Goal: Task Accomplishment & Management: Manage account settings

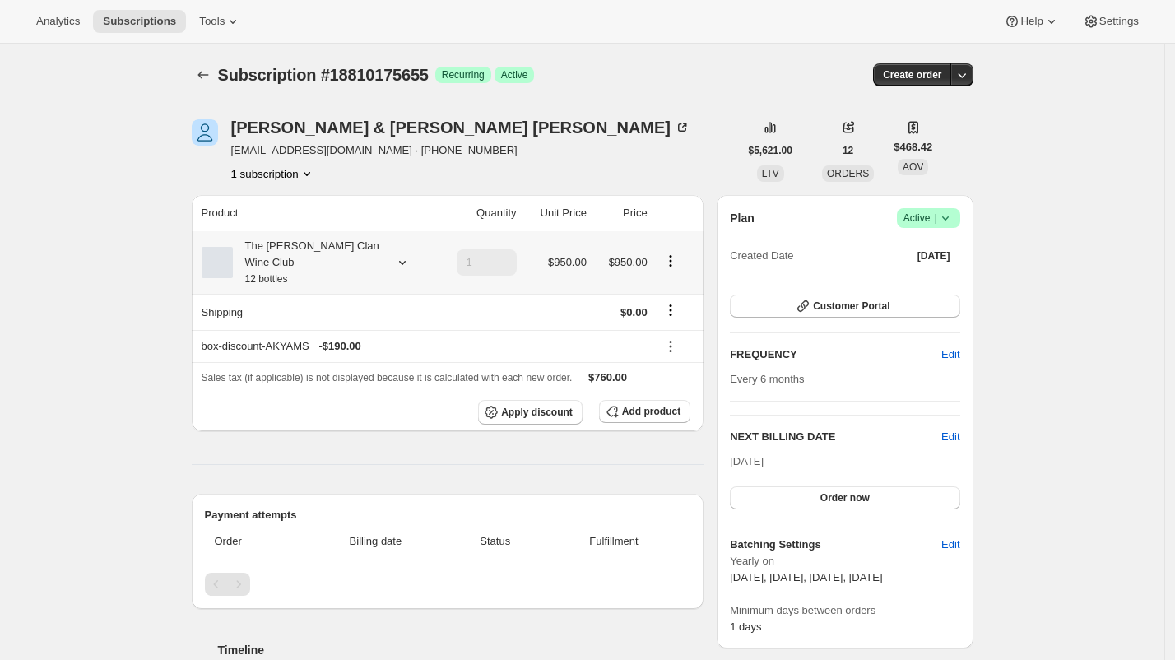
click at [286, 256] on div "The Maxwell Clan Wine Club 12 bottles" at bounding box center [307, 262] width 148 height 49
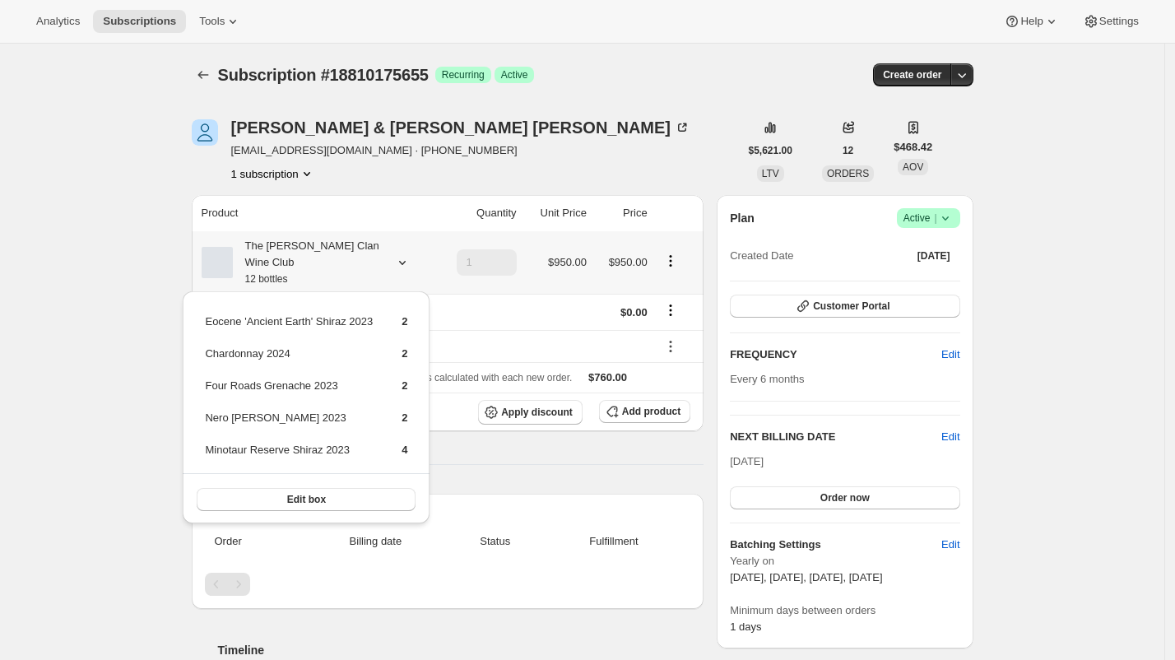
click at [358, 244] on div "The Maxwell Clan Wine Club 12 bottles" at bounding box center [307, 262] width 148 height 49
